Goal: Book appointment/travel/reservation

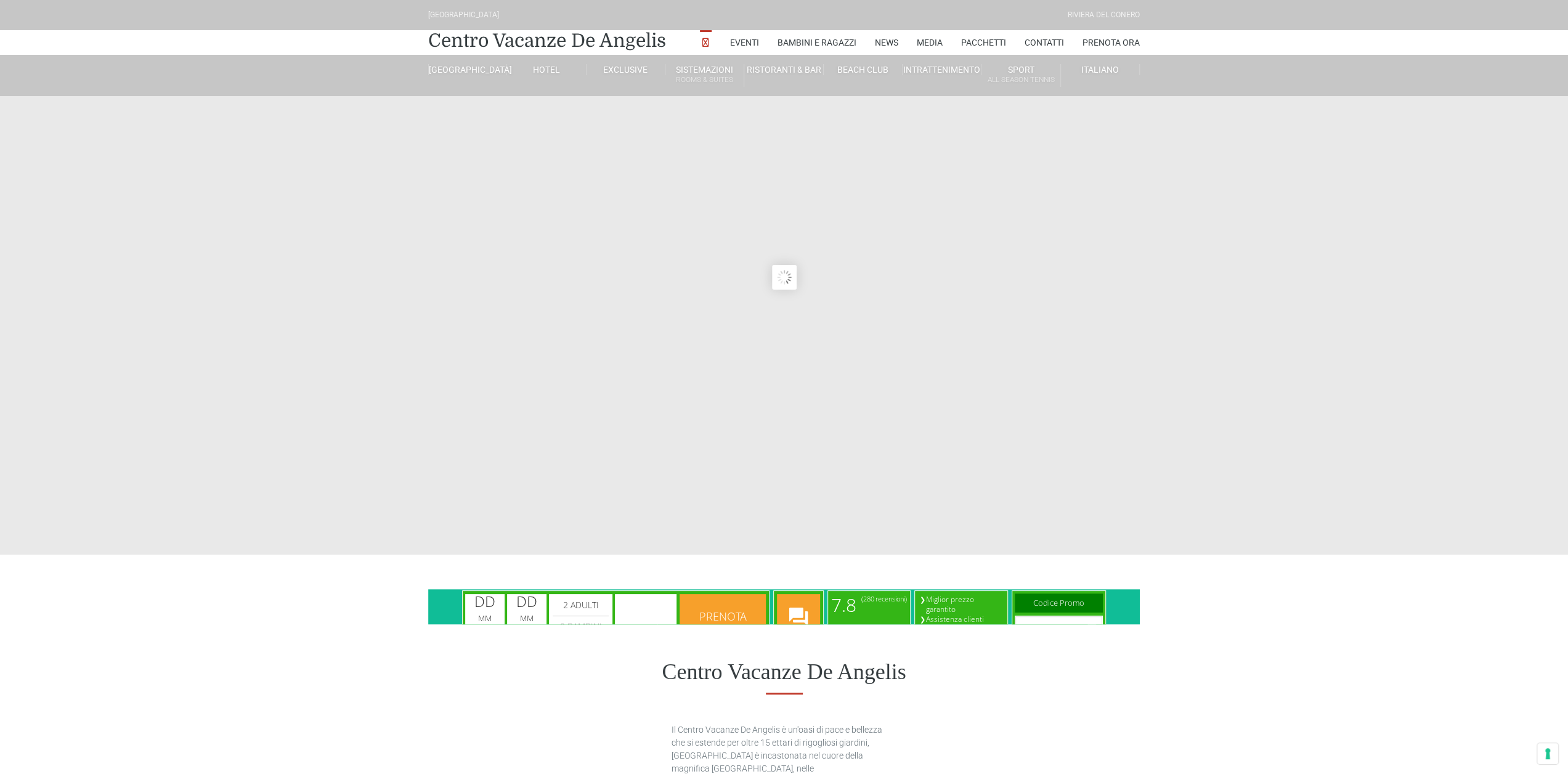
type input "[DATE]"
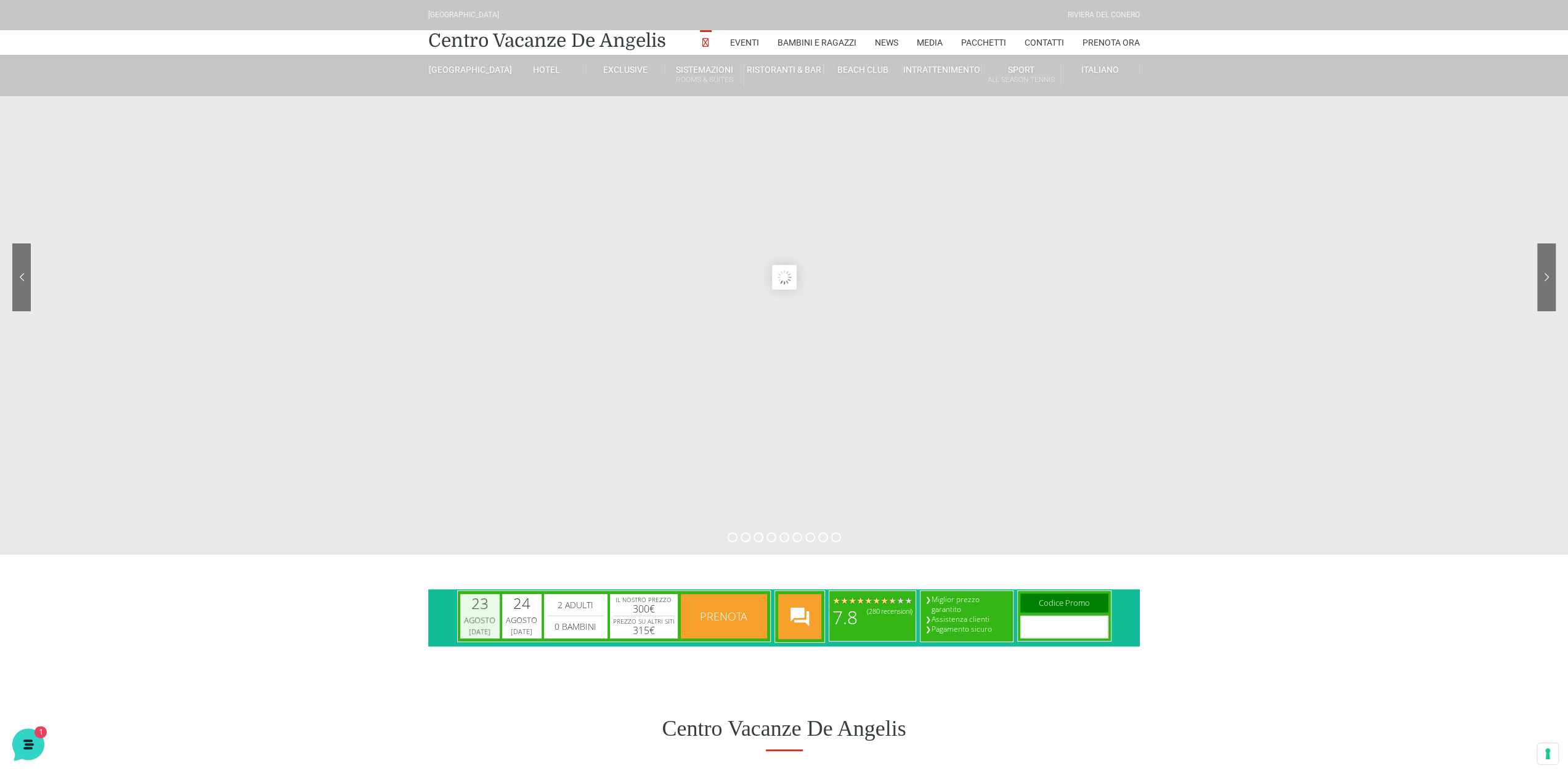
click at [483, 615] on div "Agosto" at bounding box center [480, 621] width 35 height 12
click at [642, 647] on span "Next" at bounding box center [643, 648] width 14 height 14
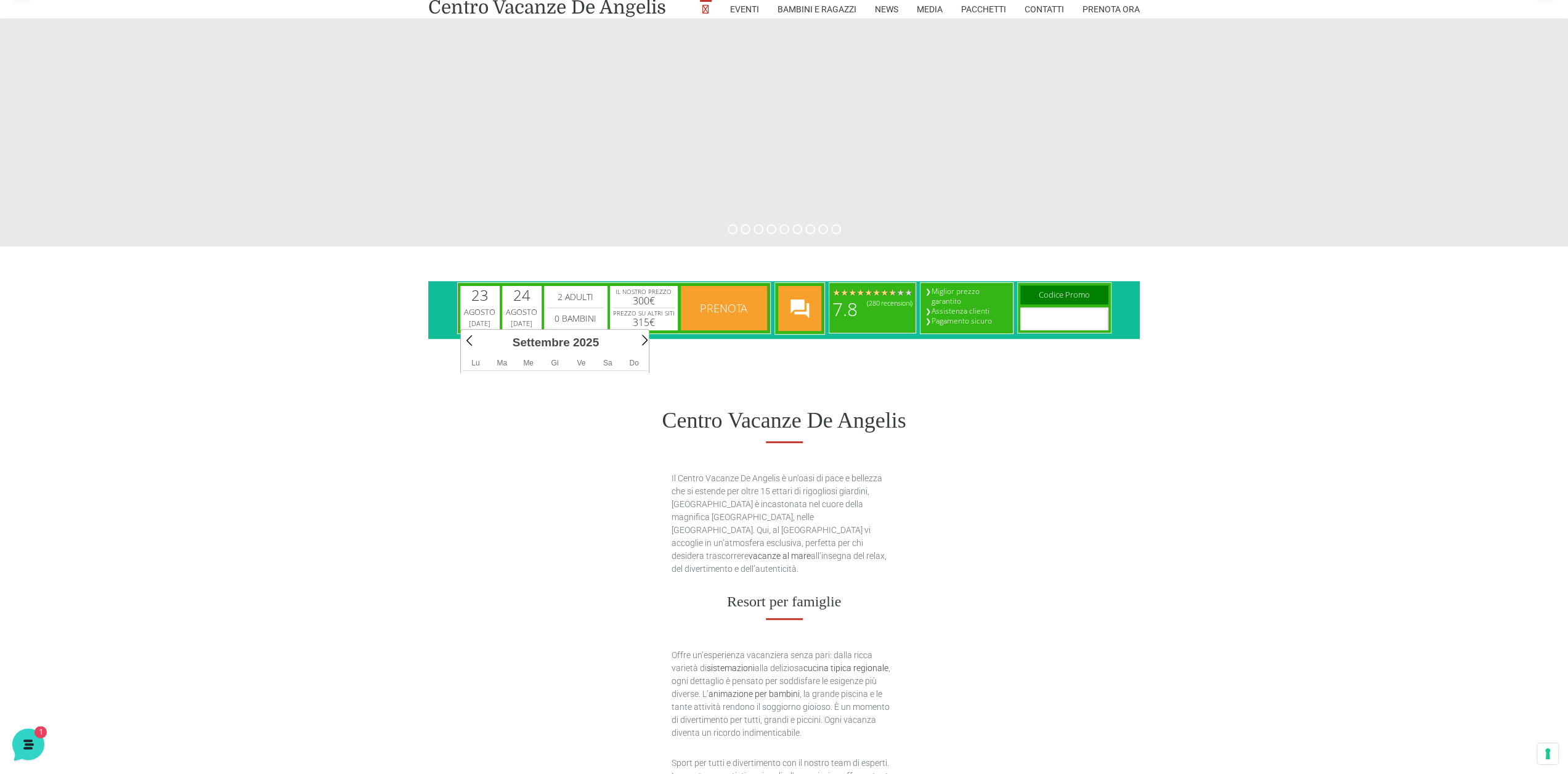
click at [607, 363] on span "Sa" at bounding box center [608, 363] width 9 height 8
click at [563, 333] on div "[DATE]" at bounding box center [556, 342] width 135 height 21
click at [483, 309] on div "Agosto" at bounding box center [480, 313] width 35 height 12
click at [482, 312] on div "Agosto" at bounding box center [480, 313] width 35 height 12
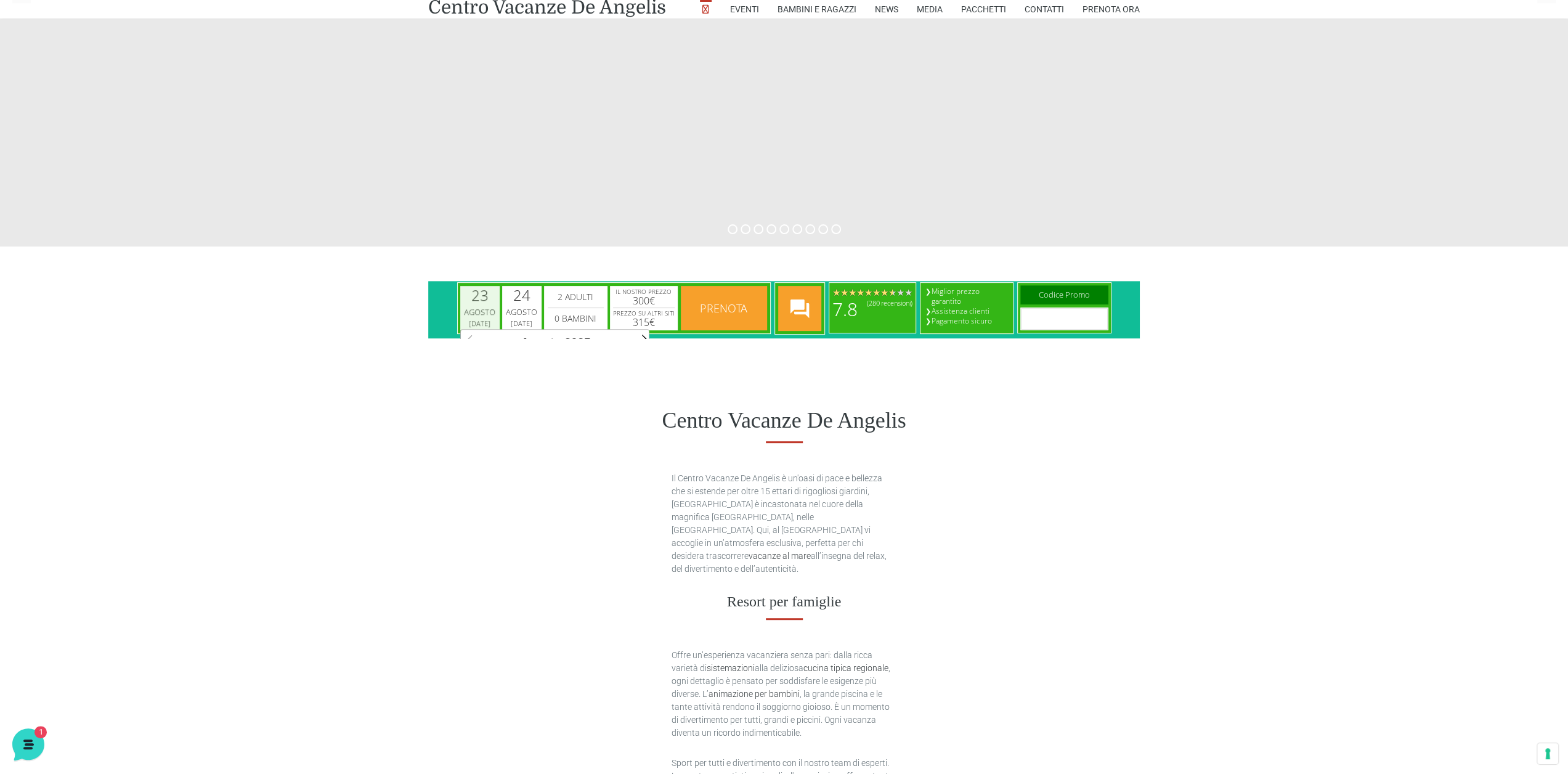
scroll to position [0, 0]
click at [482, 312] on div "Agosto" at bounding box center [480, 313] width 35 height 12
click at [480, 296] on div "23" at bounding box center [480, 295] width 17 height 15
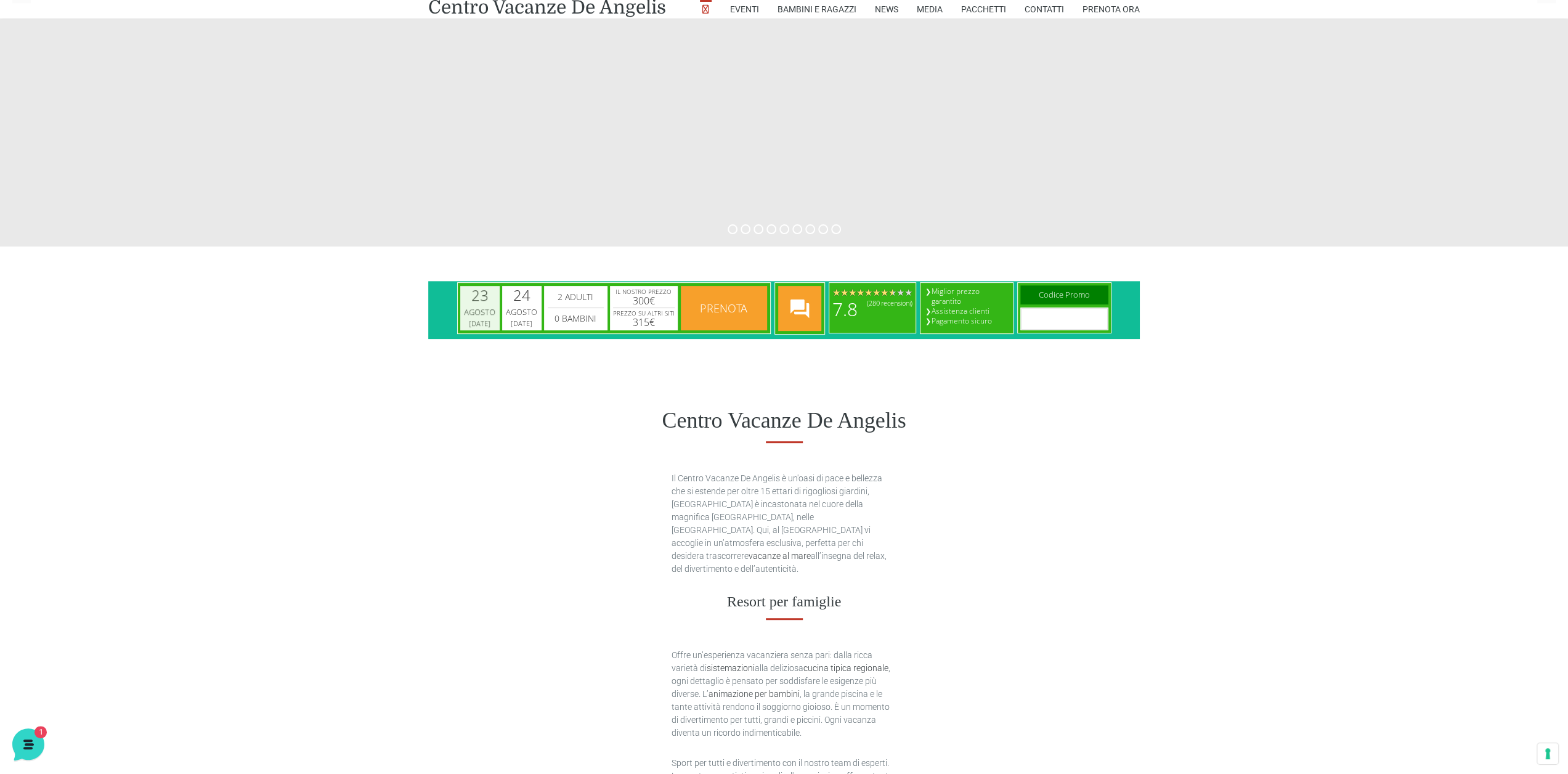
scroll to position [0, 0]
drag, startPoint x: 480, startPoint y: 296, endPoint x: 478, endPoint y: 304, distance: 8.2
click at [480, 297] on div "23" at bounding box center [480, 295] width 17 height 15
click at [475, 326] on div "[DATE]" at bounding box center [480, 323] width 28 height 9
click at [475, 317] on div "Agosto" at bounding box center [480, 313] width 35 height 12
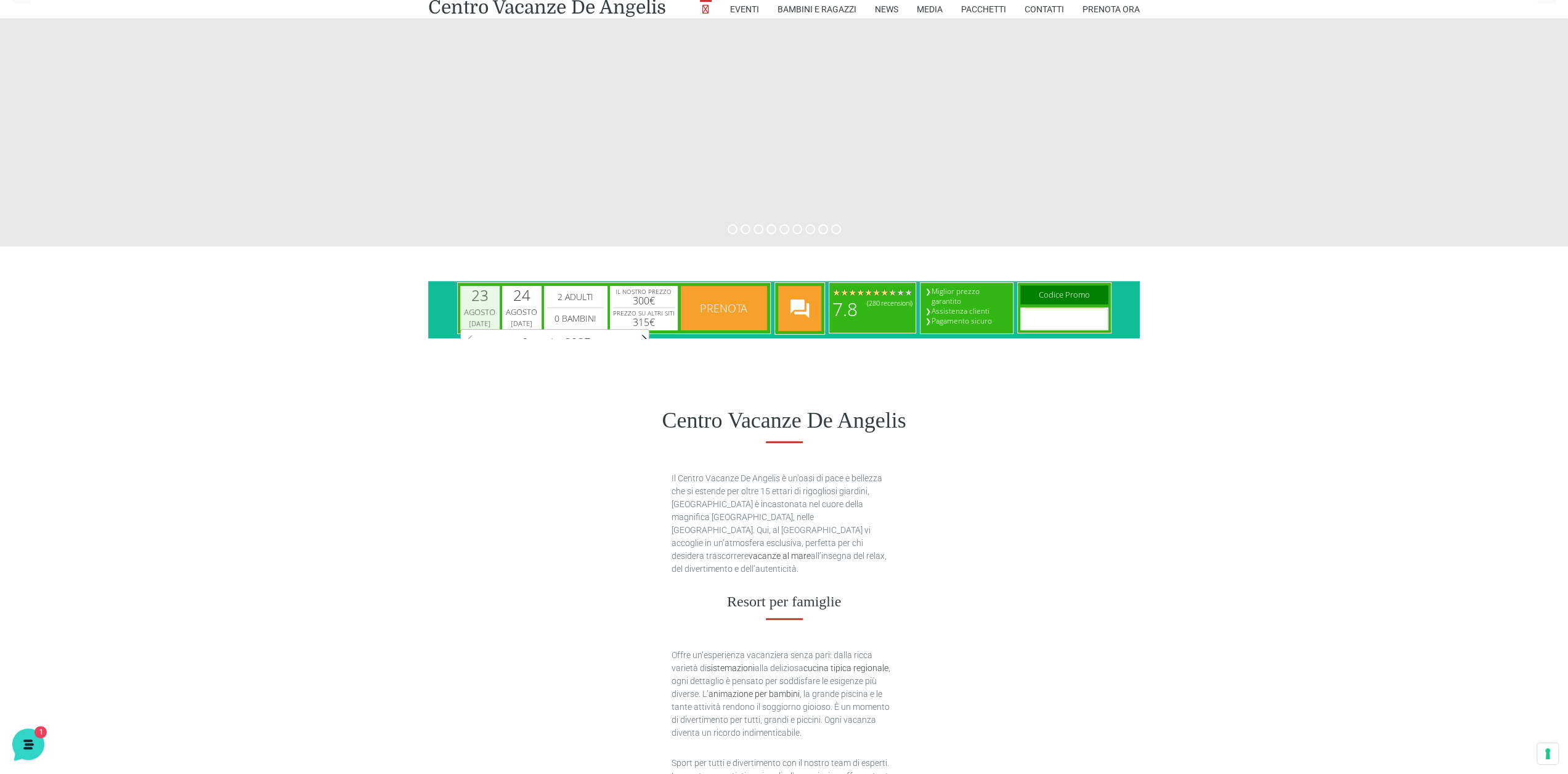
click at [474, 315] on div "Agosto" at bounding box center [480, 313] width 35 height 12
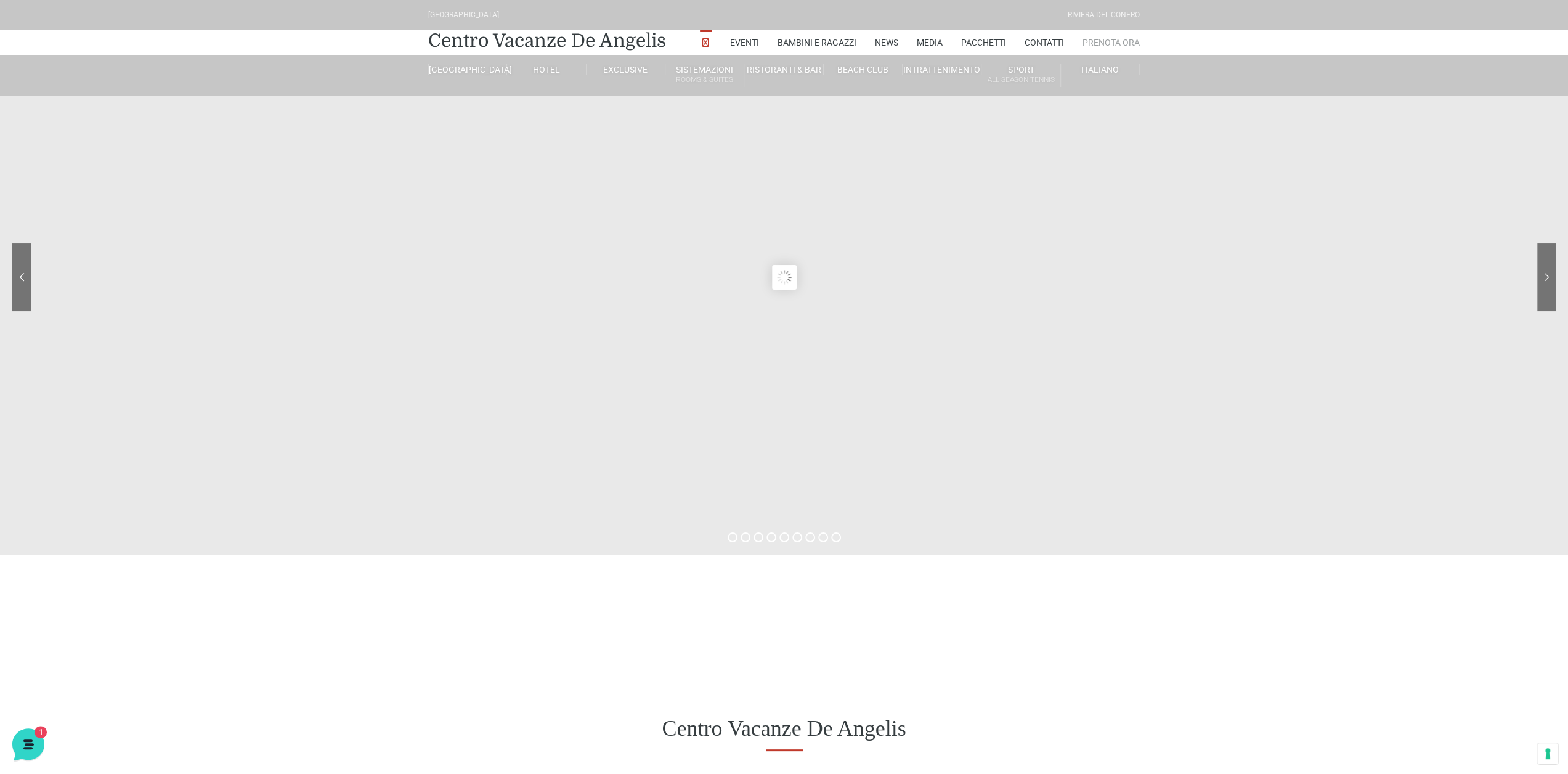
click at [1102, 42] on link "Prenota Ora" at bounding box center [1111, 42] width 57 height 25
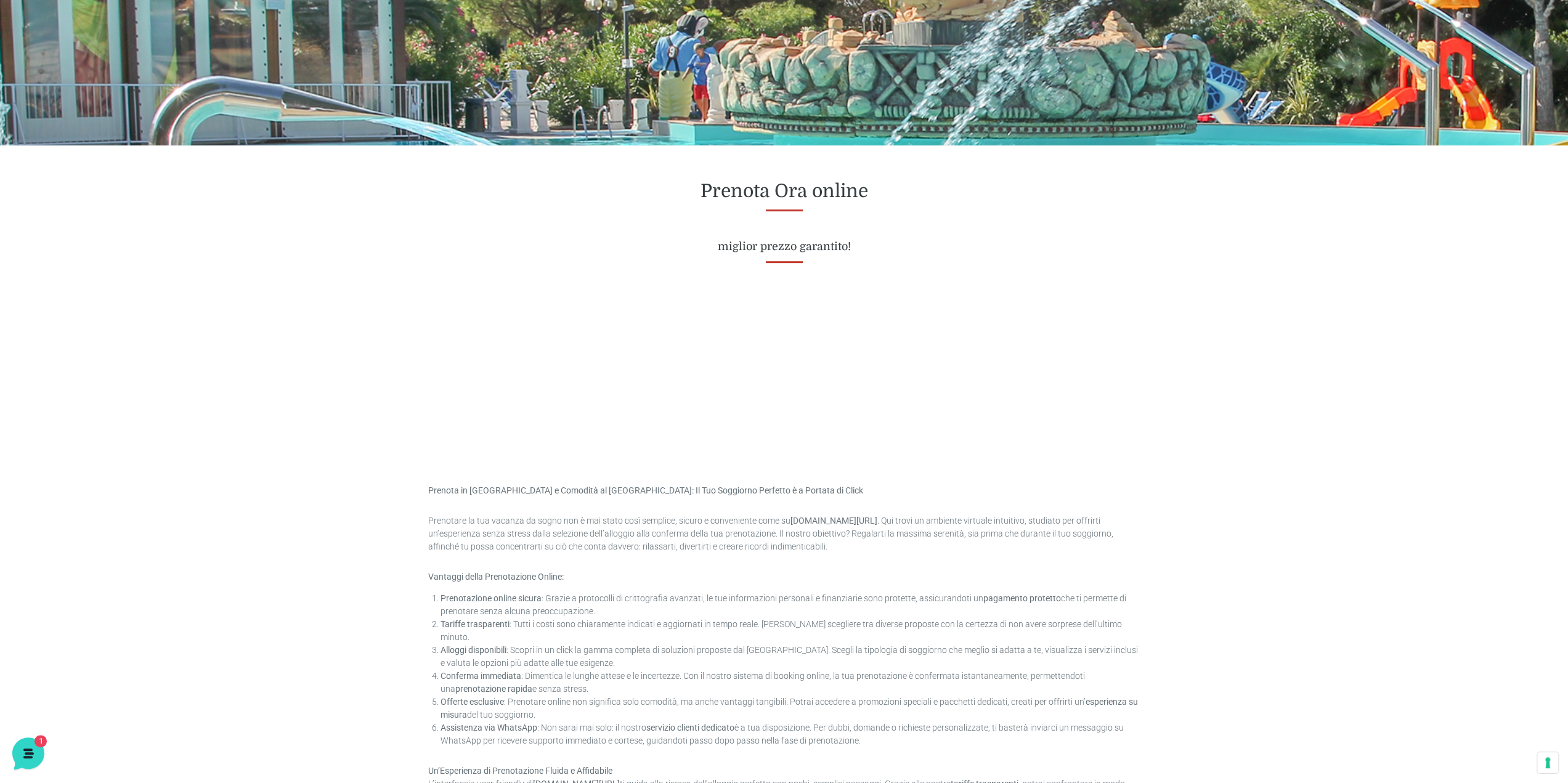
scroll to position [370, 0]
